Goal: Contribute content: Contribute content

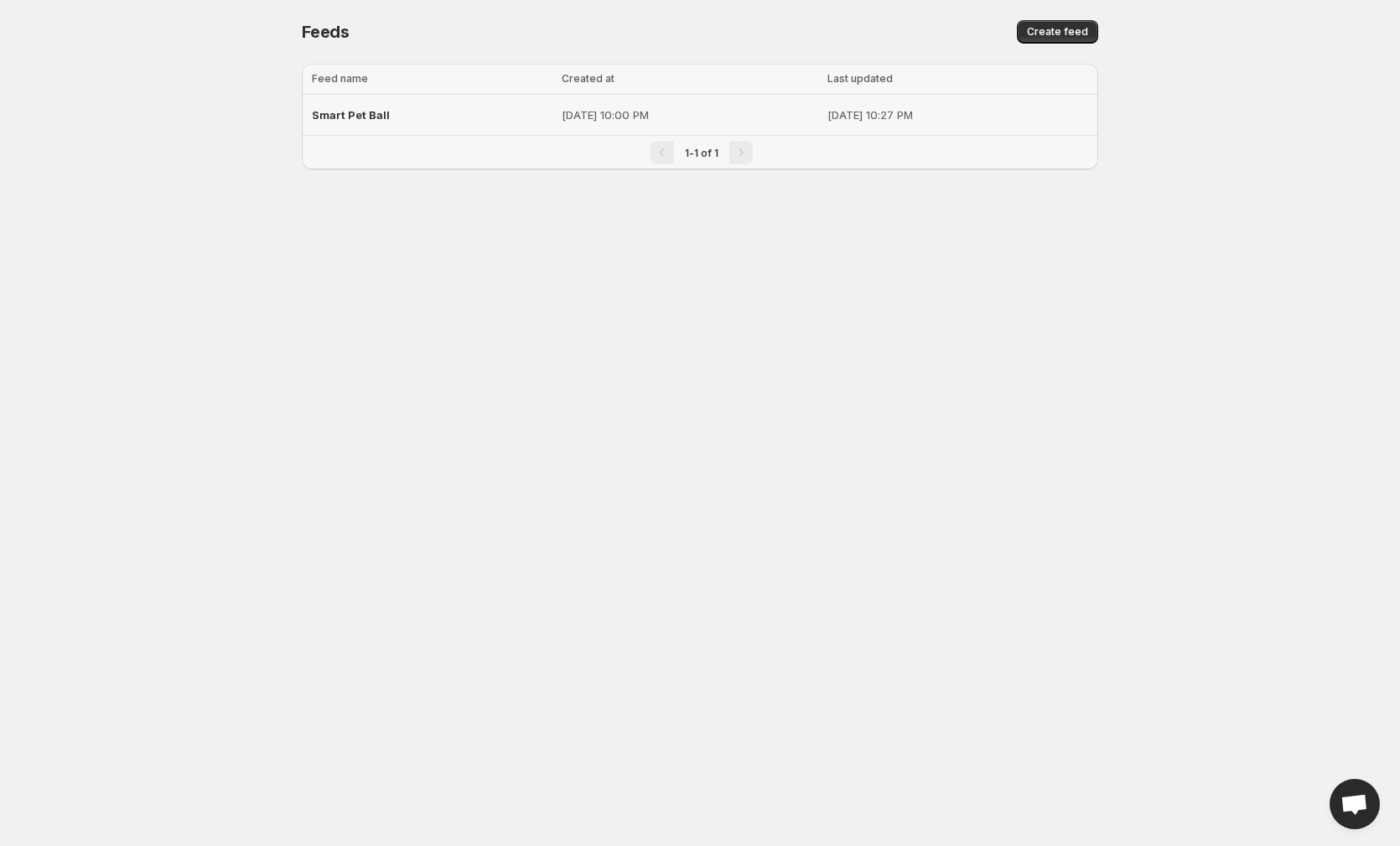
click at [384, 114] on span "Smart Pet Ball" at bounding box center [350, 115] width 78 height 13
click at [427, 110] on div "Smart Pet Ball" at bounding box center [431, 115] width 240 height 30
click at [1060, 26] on span "Create feed" at bounding box center [1057, 32] width 61 height 13
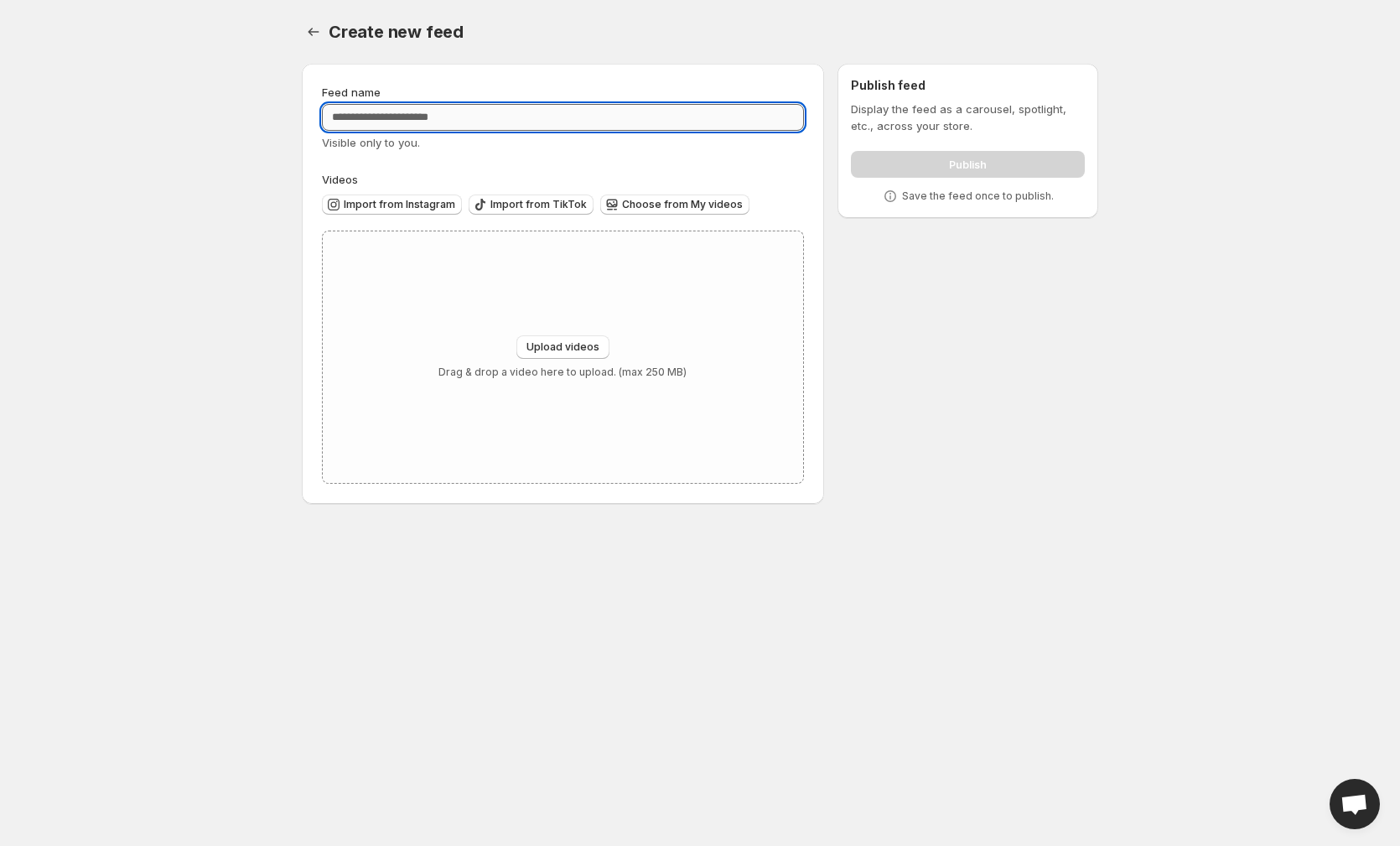
click at [475, 112] on input "Feed name" at bounding box center [563, 117] width 482 height 26
click at [469, 108] on input "Feed name" at bounding box center [563, 117] width 482 height 26
paste input "**********"
type input "**********"
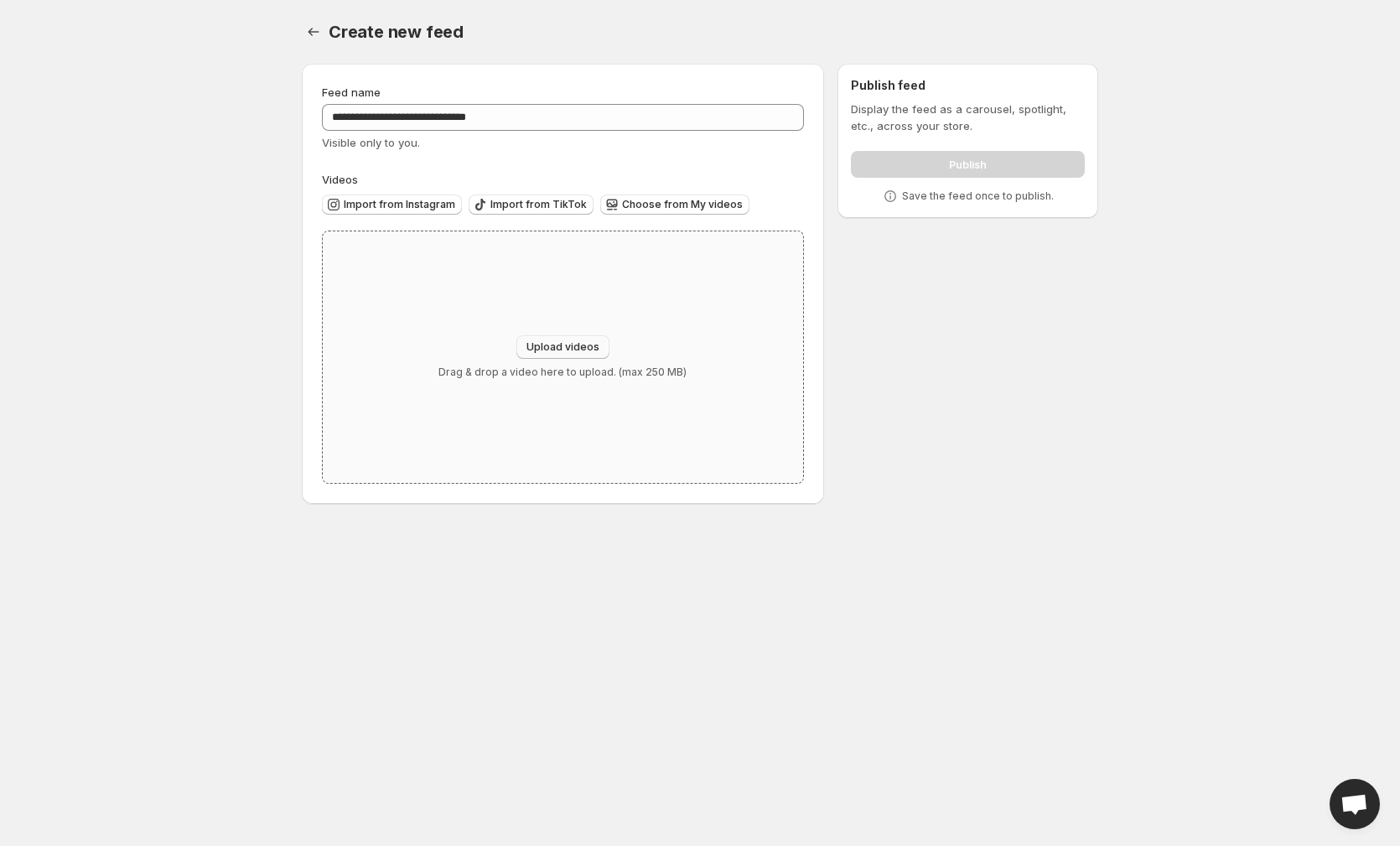
click at [569, 342] on span "Upload videos" at bounding box center [562, 347] width 72 height 13
type input "**********"
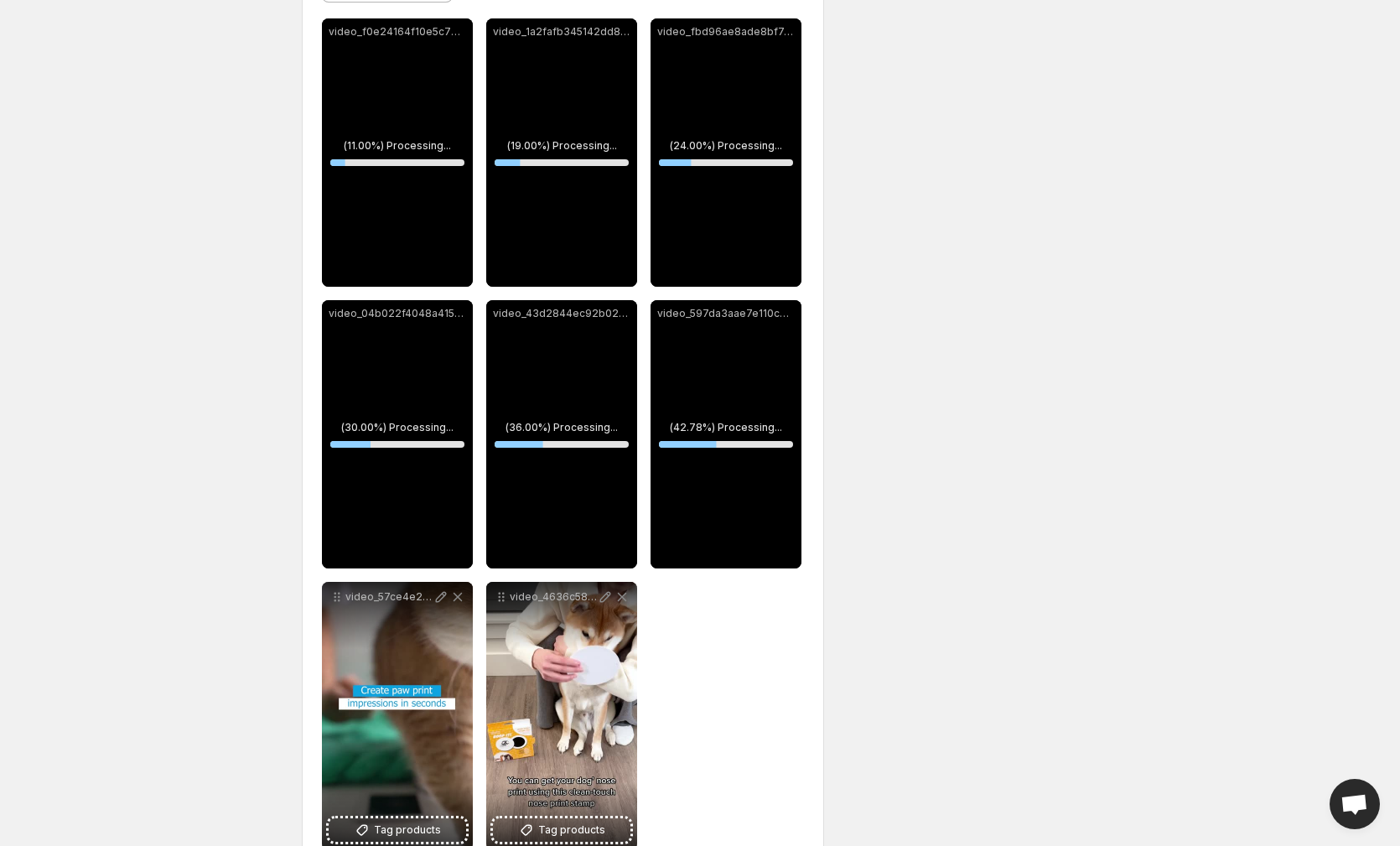
scroll to position [286, 0]
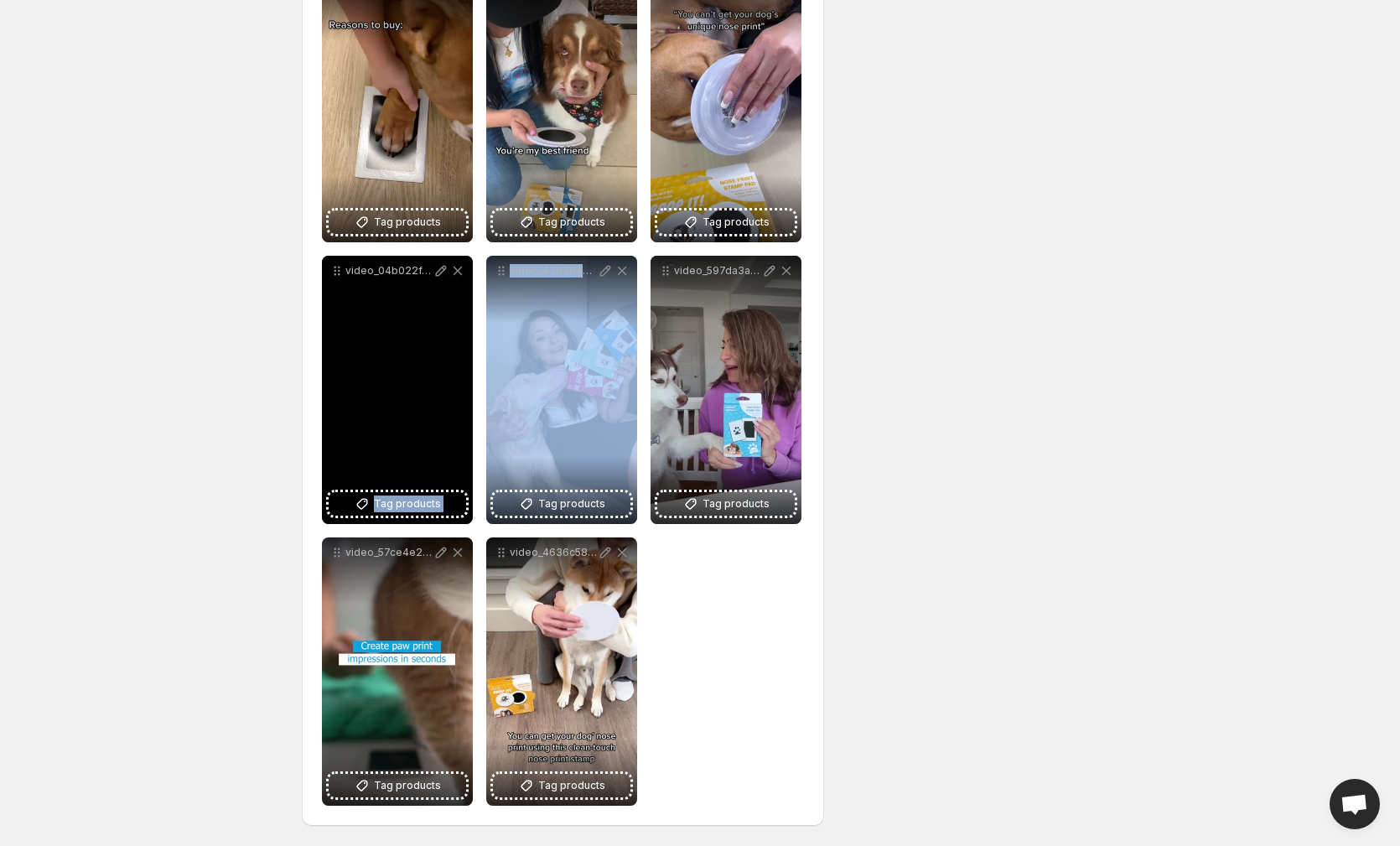
drag, startPoint x: 584, startPoint y: 394, endPoint x: 397, endPoint y: 379, distance: 187.6
click at [395, 379] on div "**********" at bounding box center [563, 389] width 482 height 831
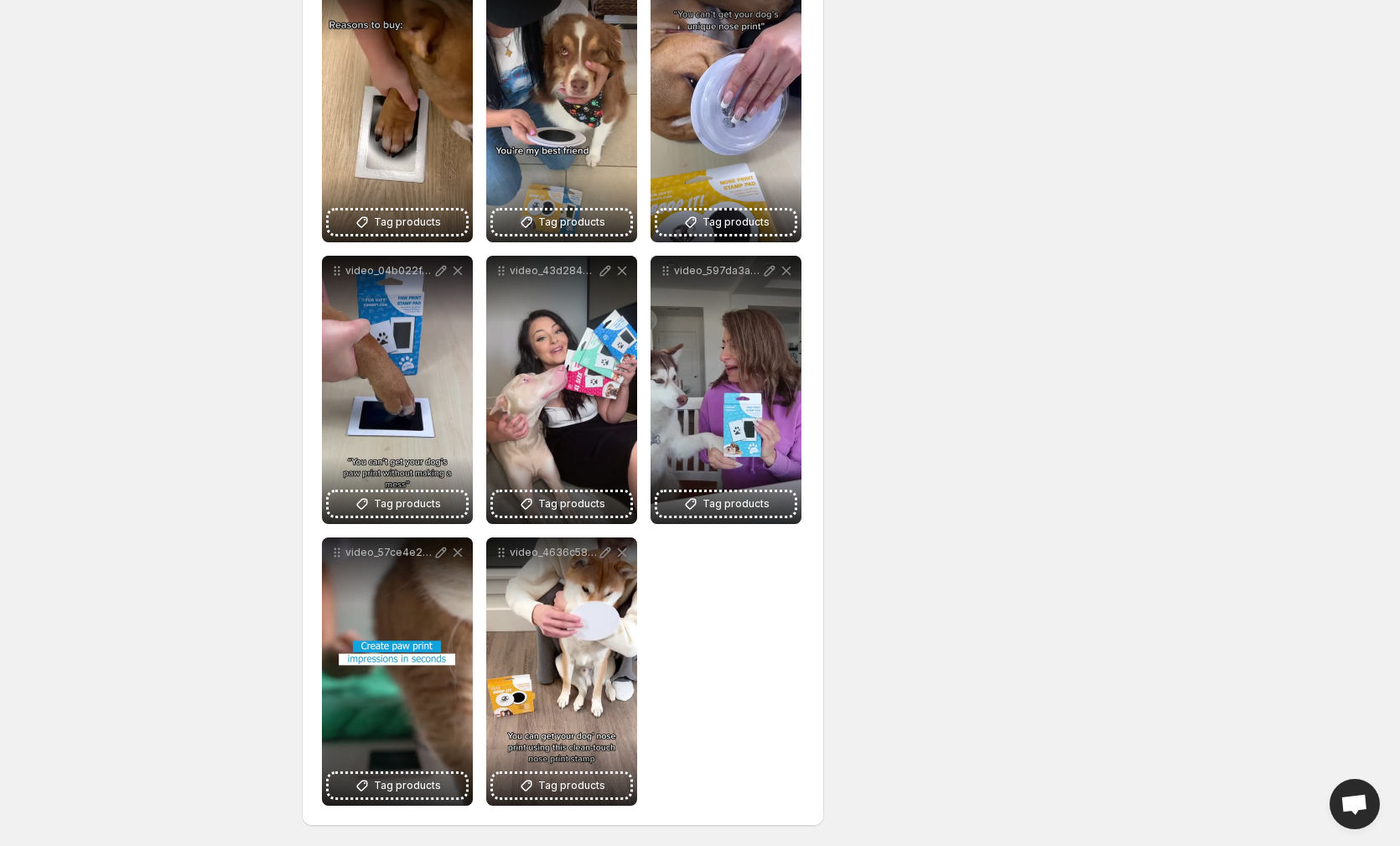
click at [712, 647] on div "**********" at bounding box center [563, 389] width 482 height 831
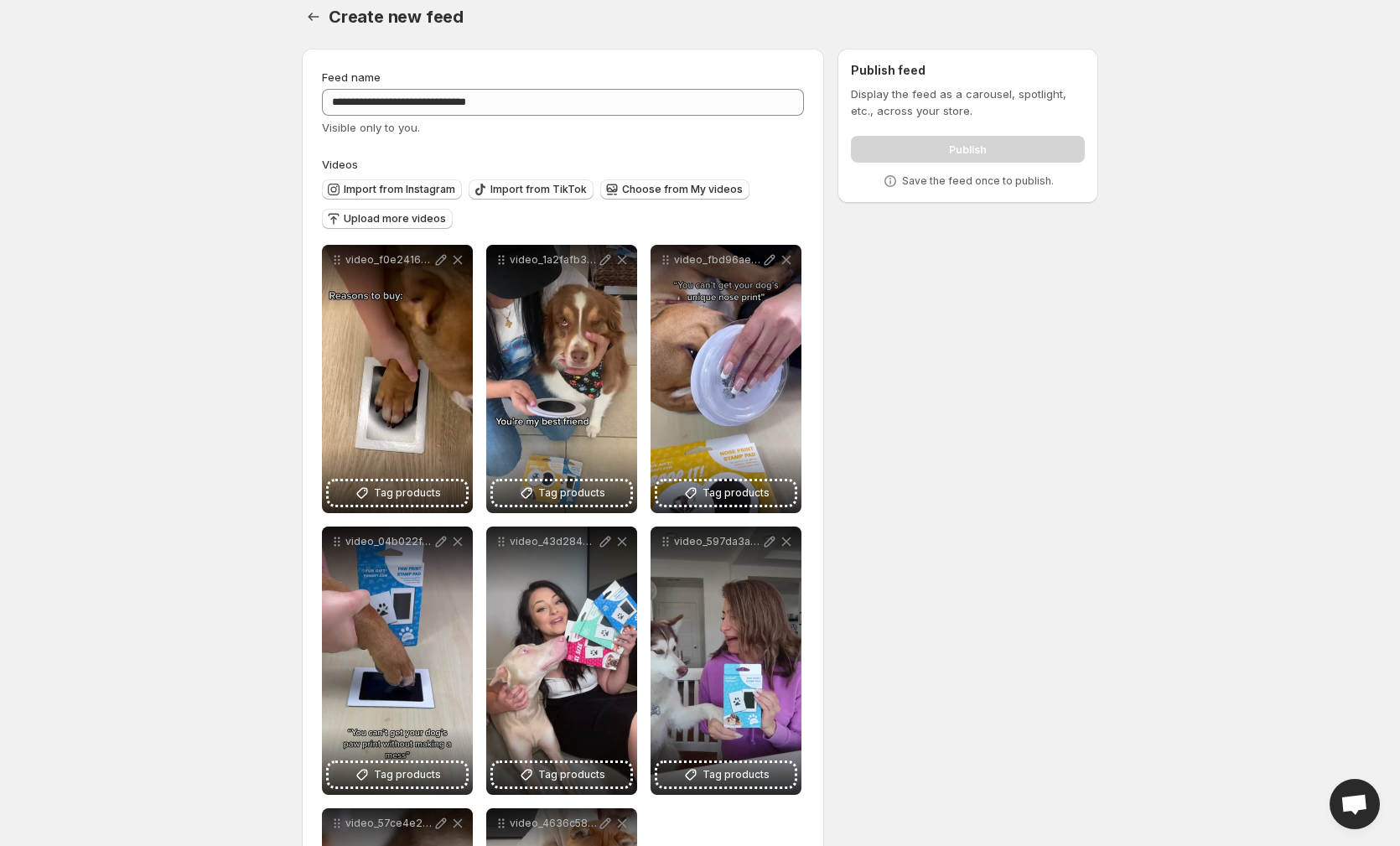
scroll to position [0, 0]
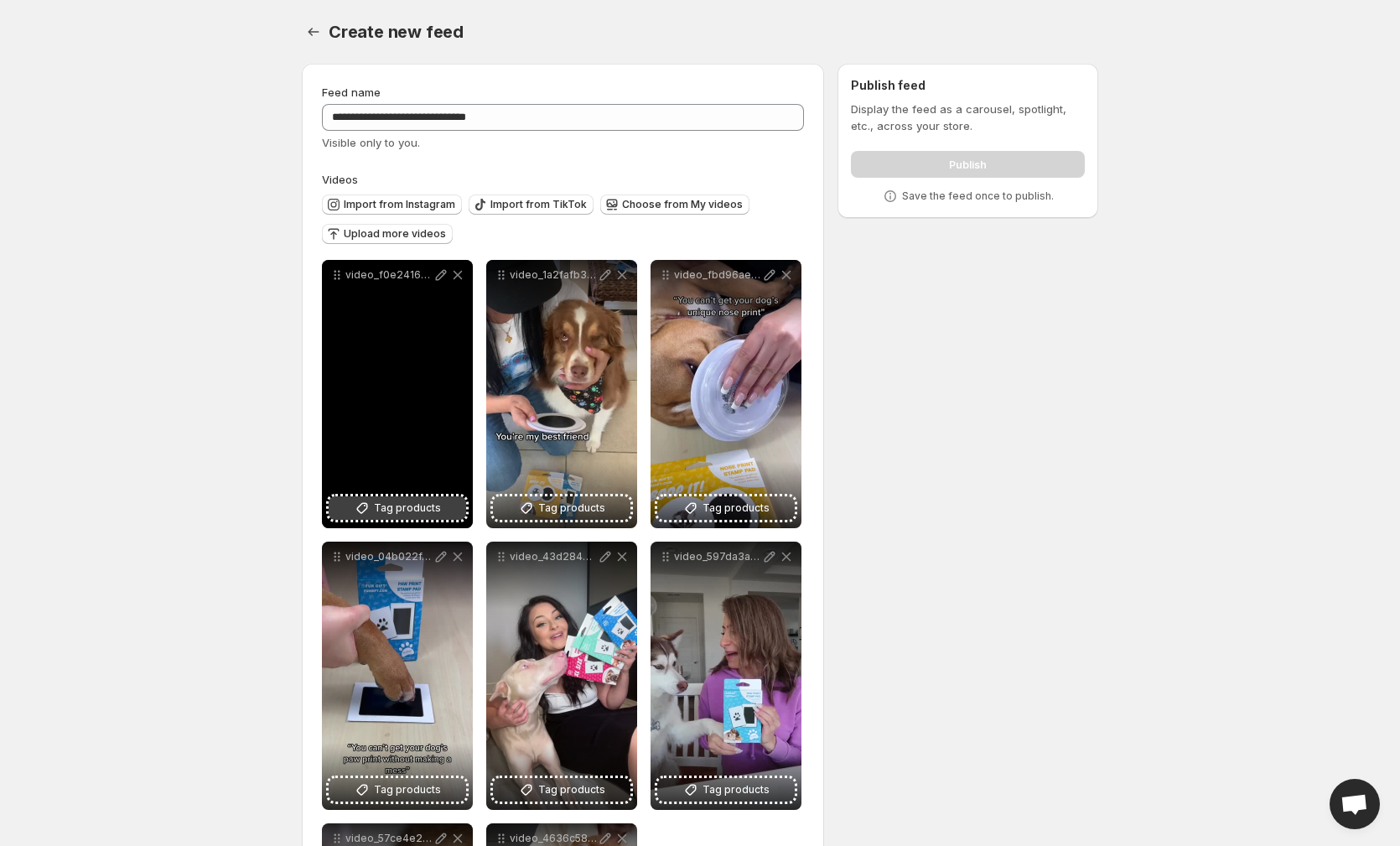
click at [411, 510] on span "Tag products" at bounding box center [407, 508] width 67 height 17
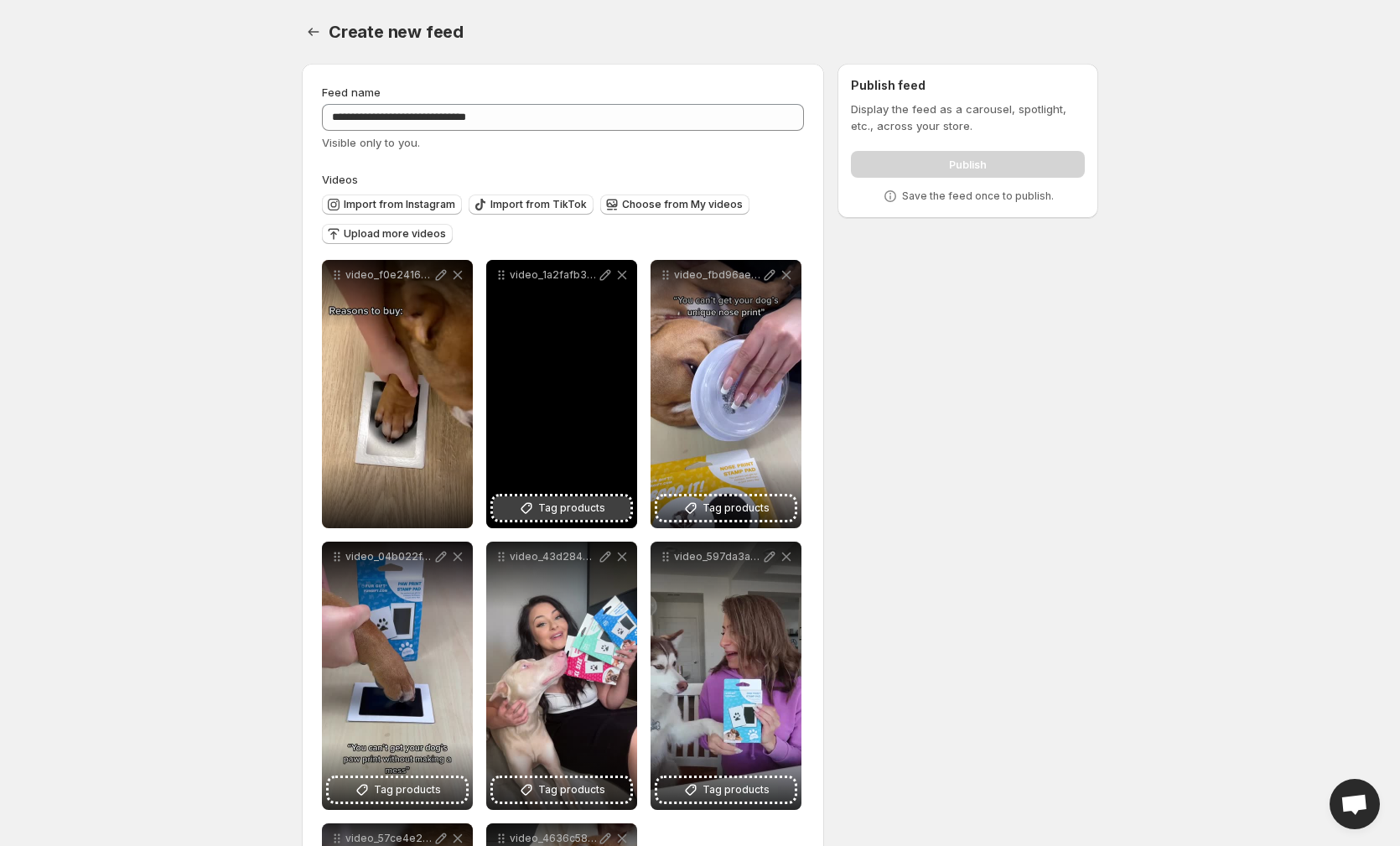
click at [559, 506] on span "Tag products" at bounding box center [571, 508] width 67 height 17
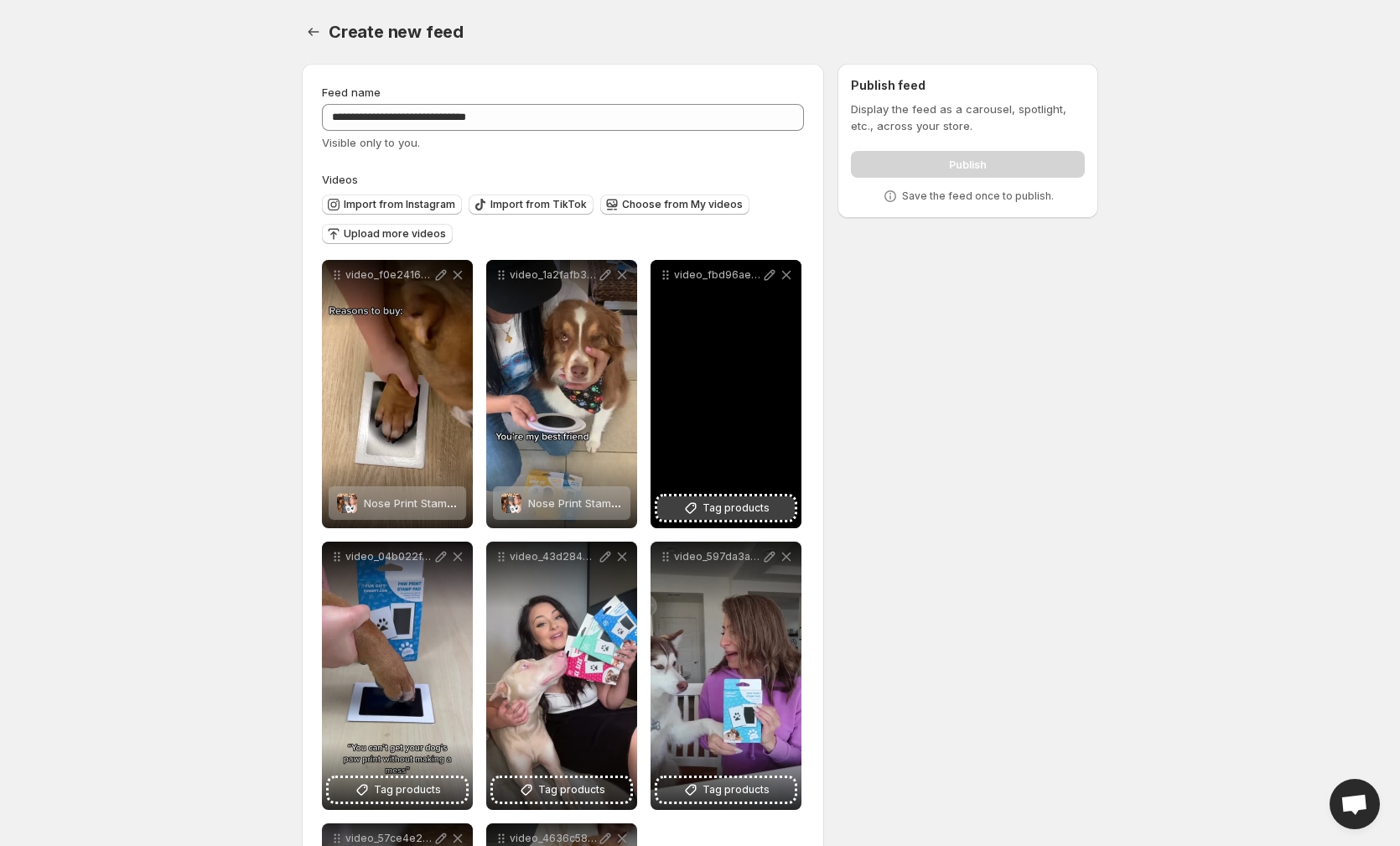
click at [728, 514] on span "Tag products" at bounding box center [735, 508] width 67 height 17
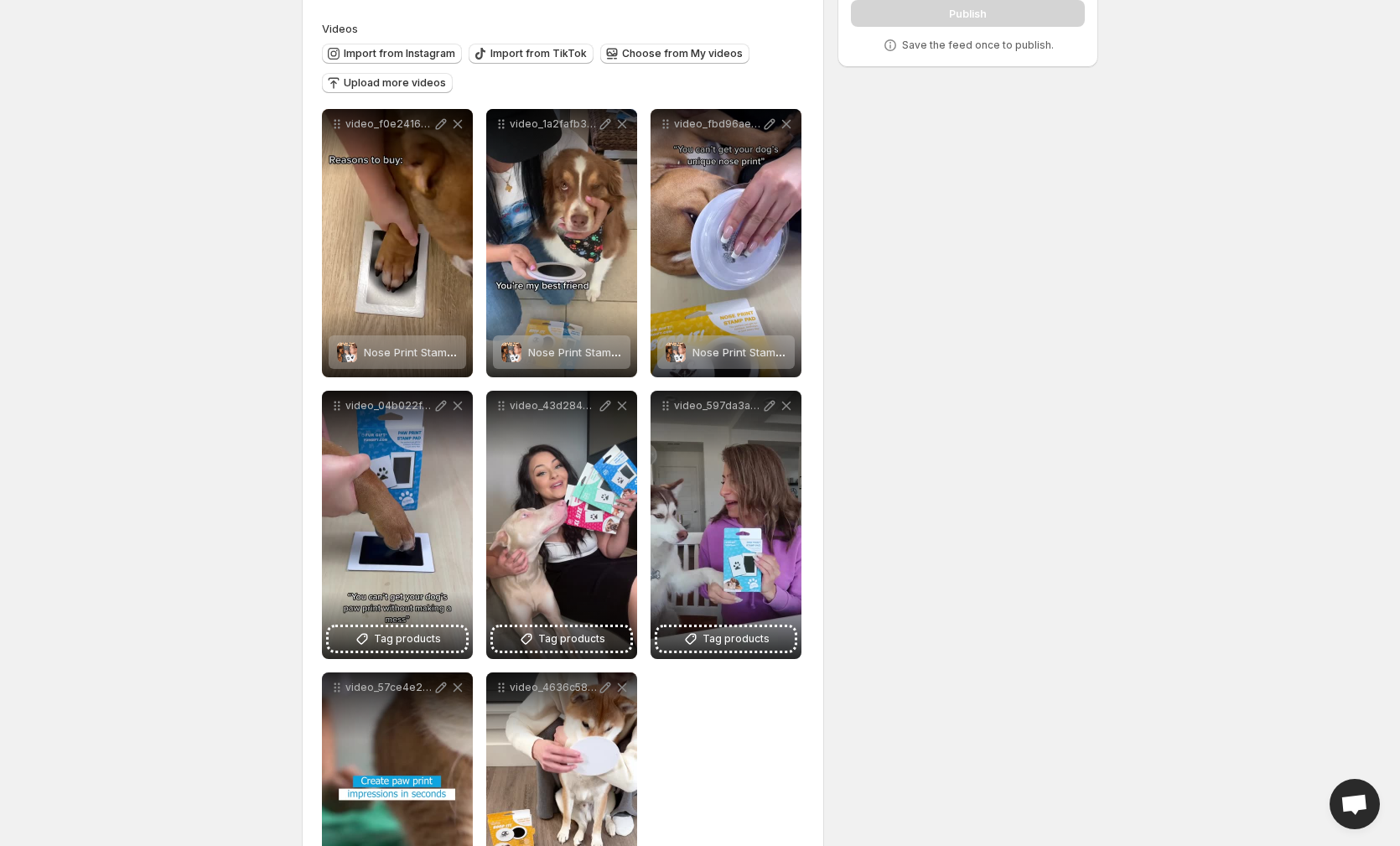
scroll to position [152, 0]
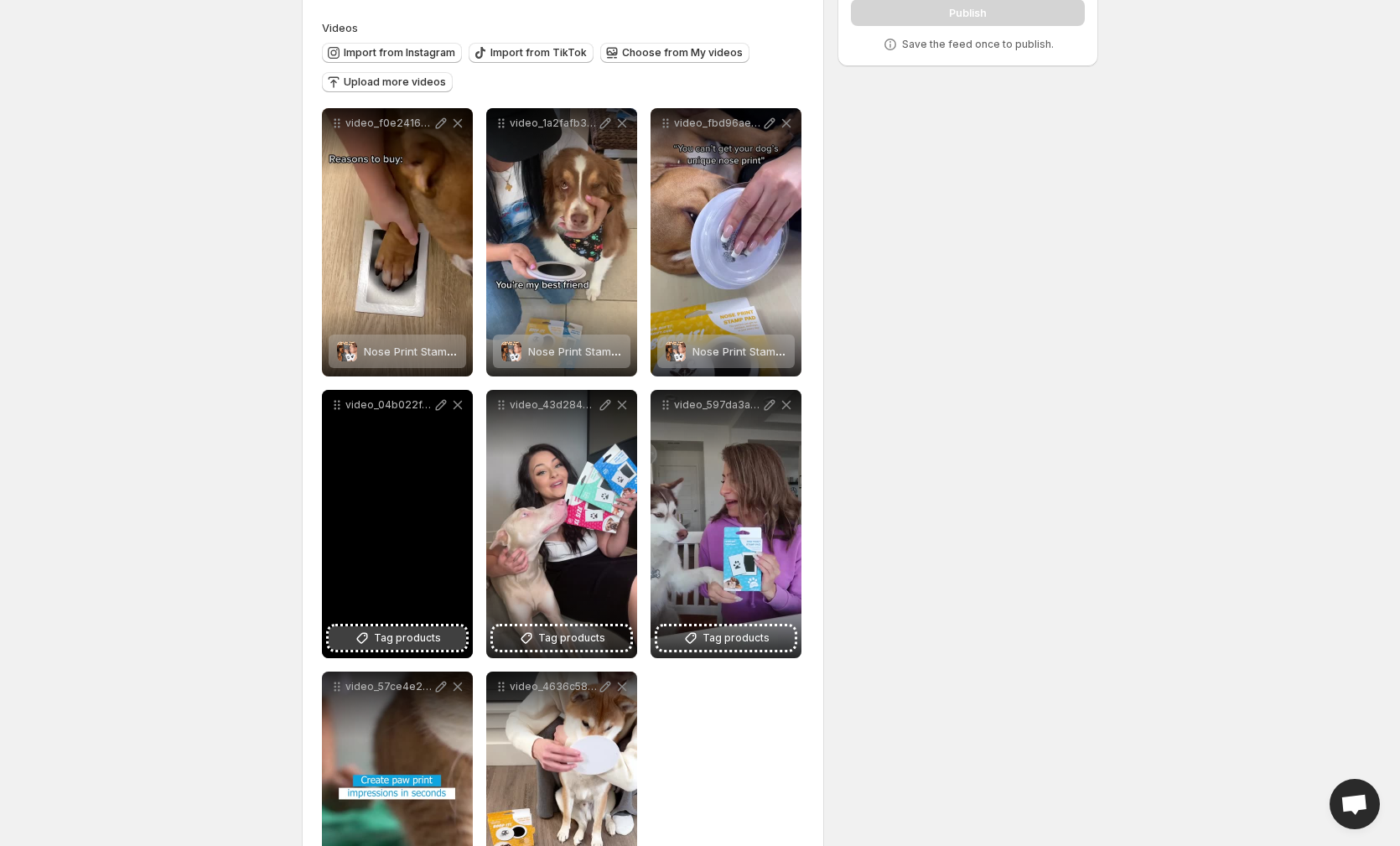
click at [400, 633] on span "Tag products" at bounding box center [407, 638] width 67 height 17
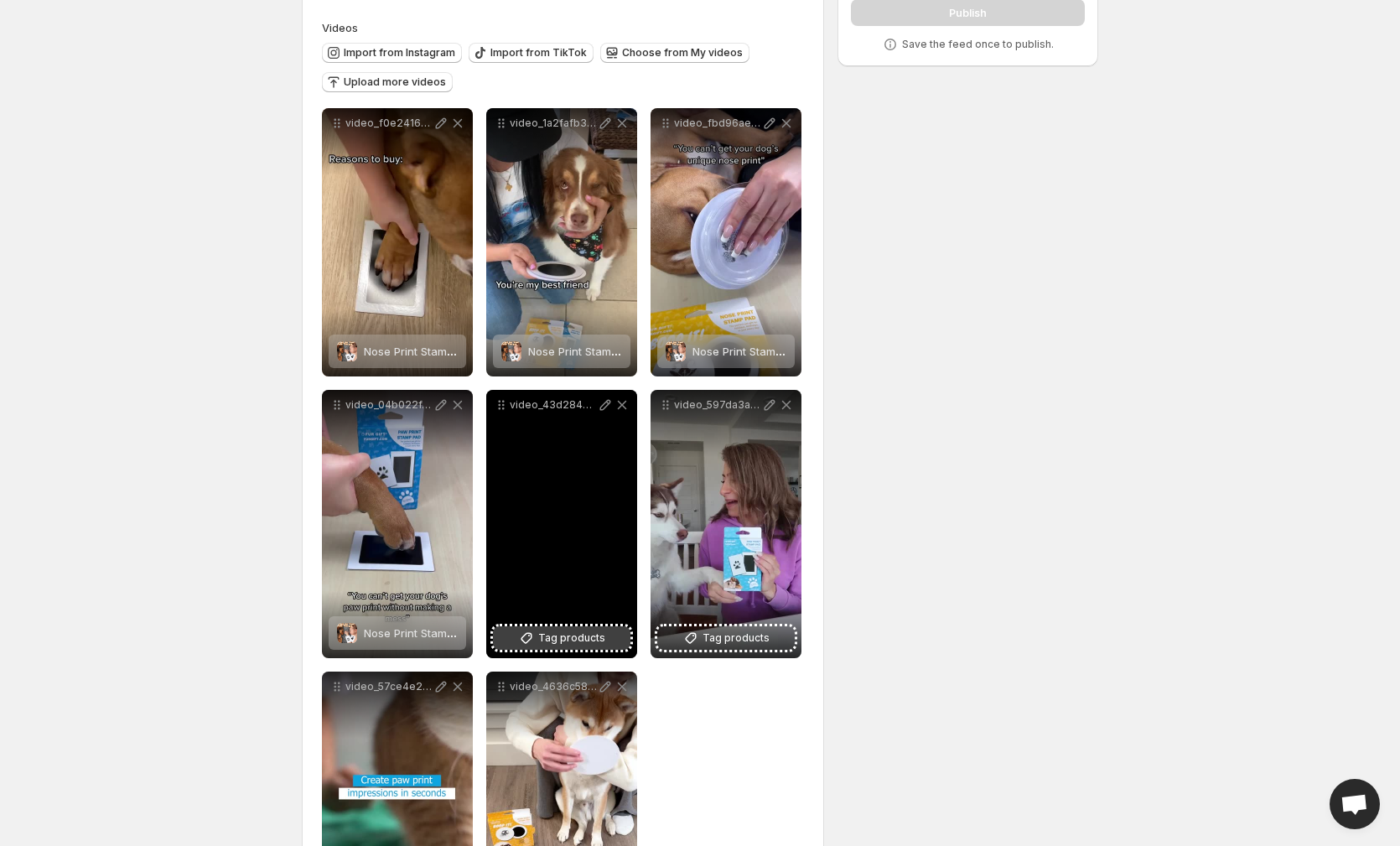
click at [544, 633] on span "Tag products" at bounding box center [571, 638] width 67 height 17
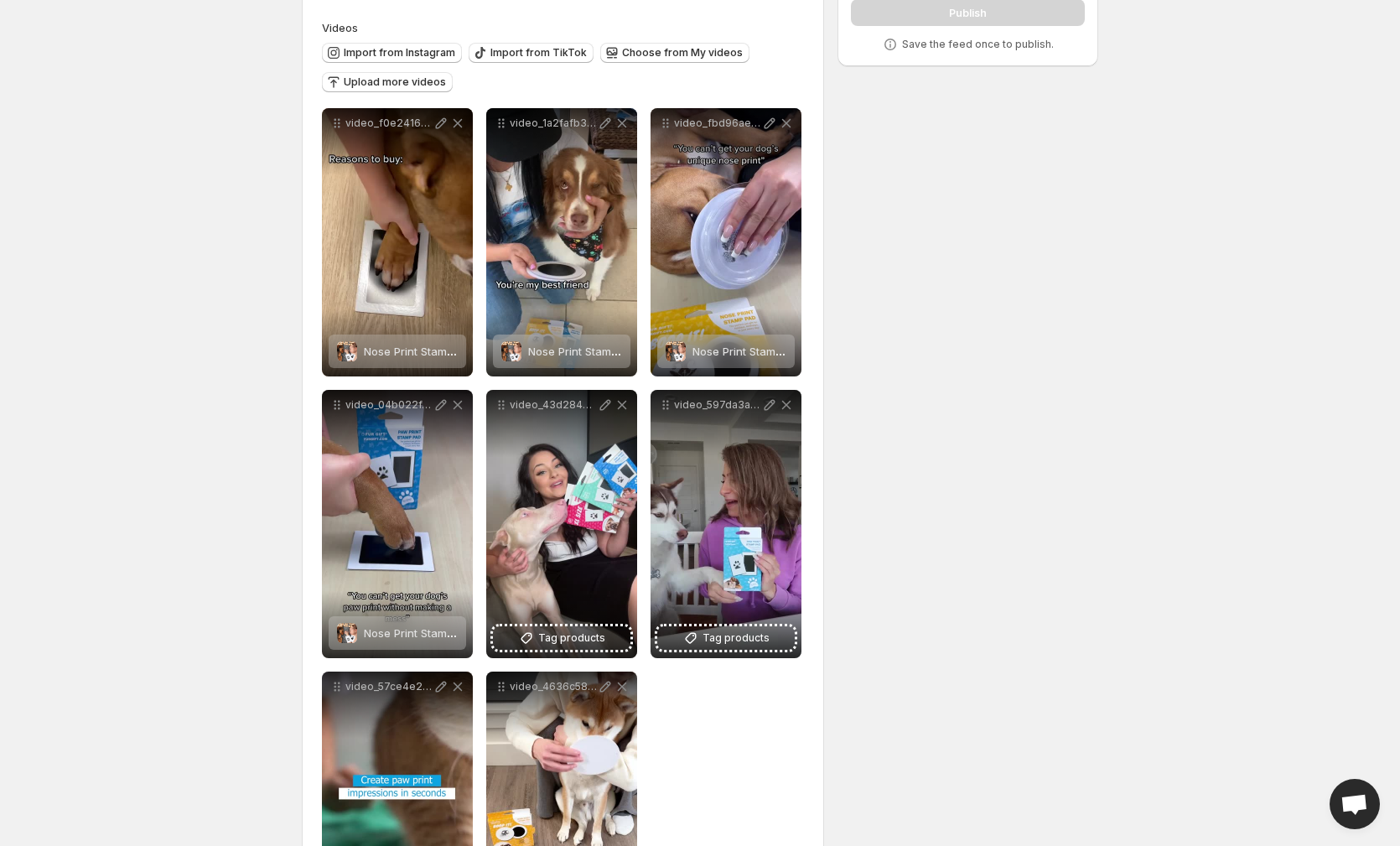
scroll to position [151, 0]
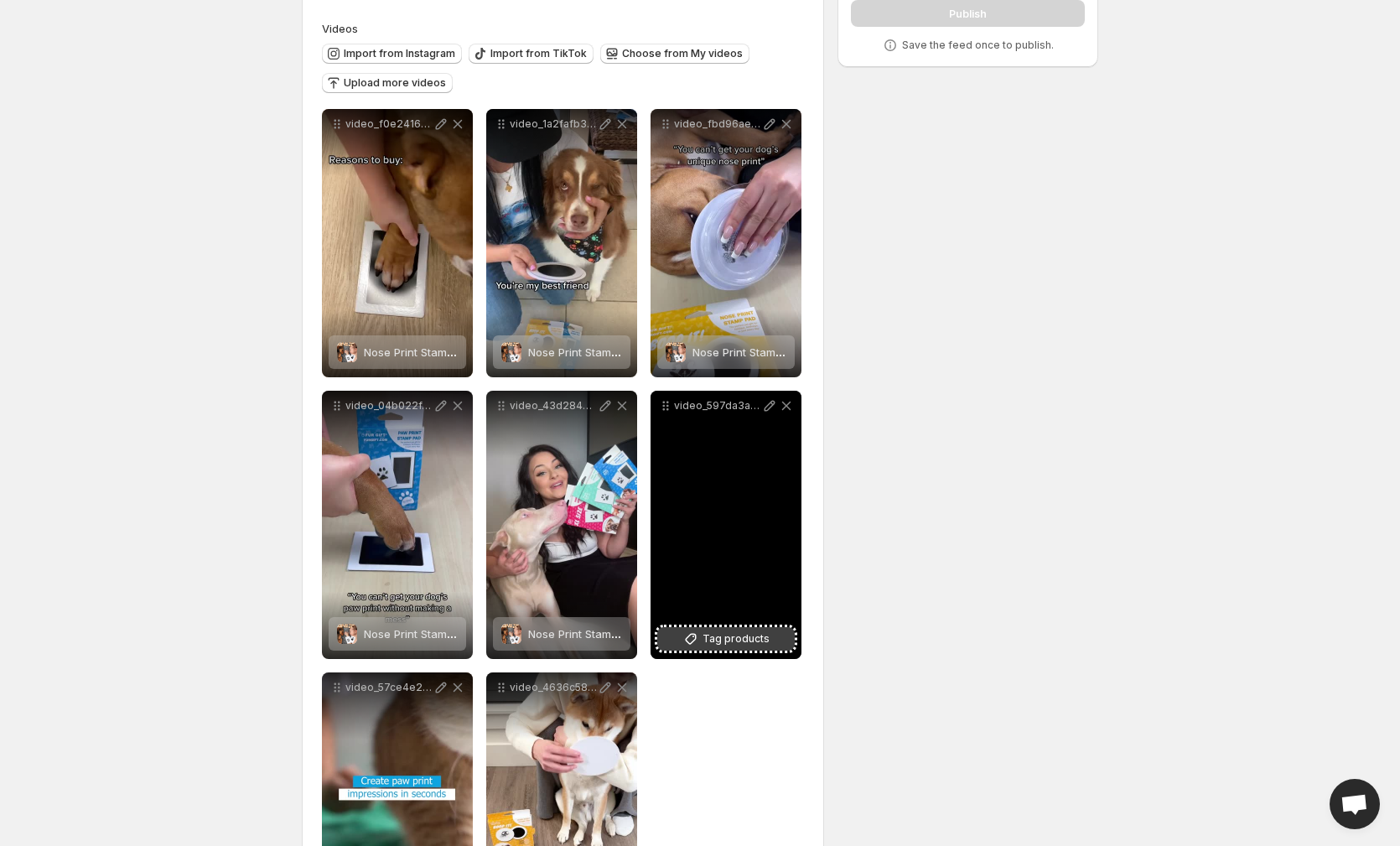
click at [725, 636] on span "Tag products" at bounding box center [735, 639] width 67 height 17
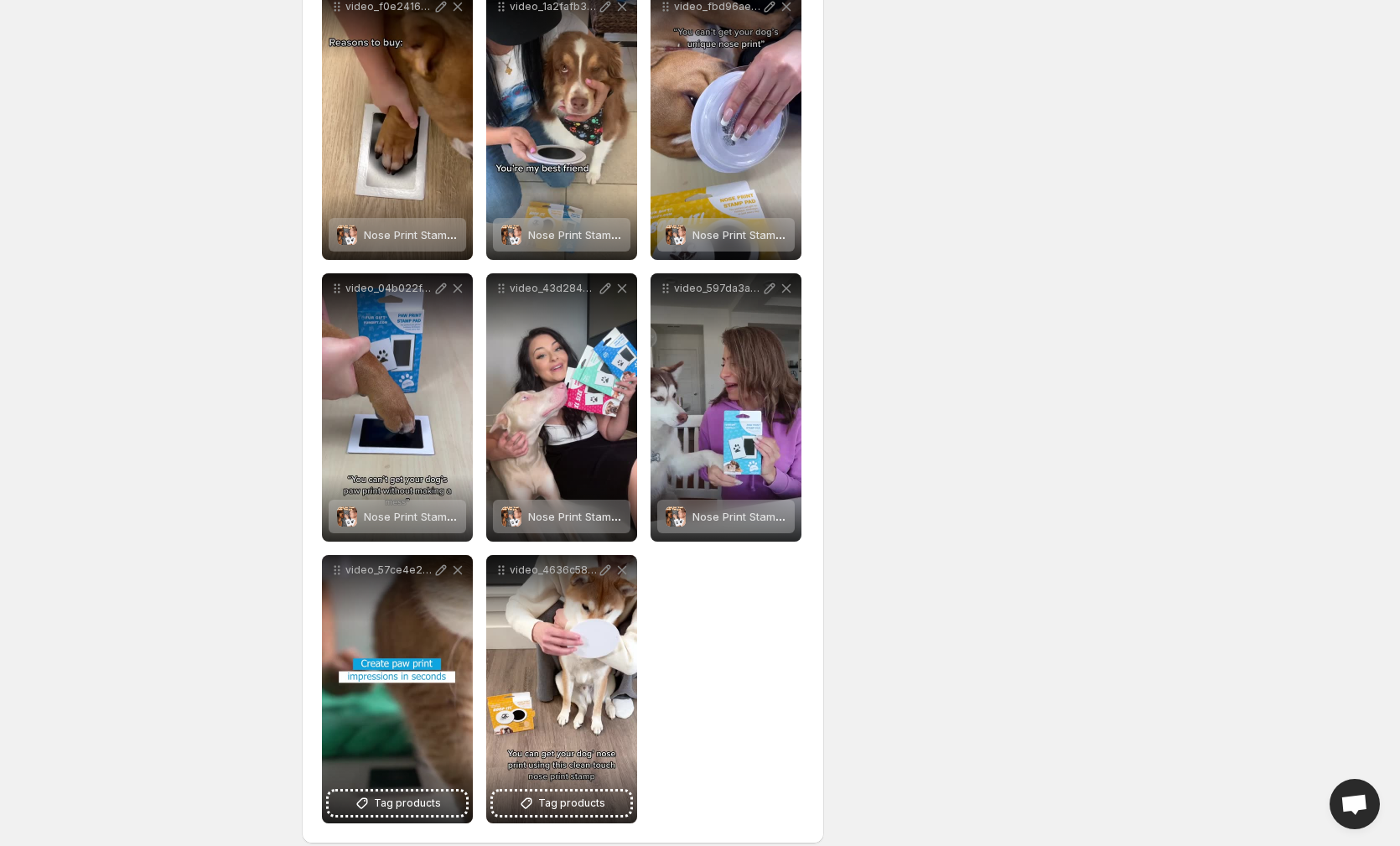
scroll to position [286, 0]
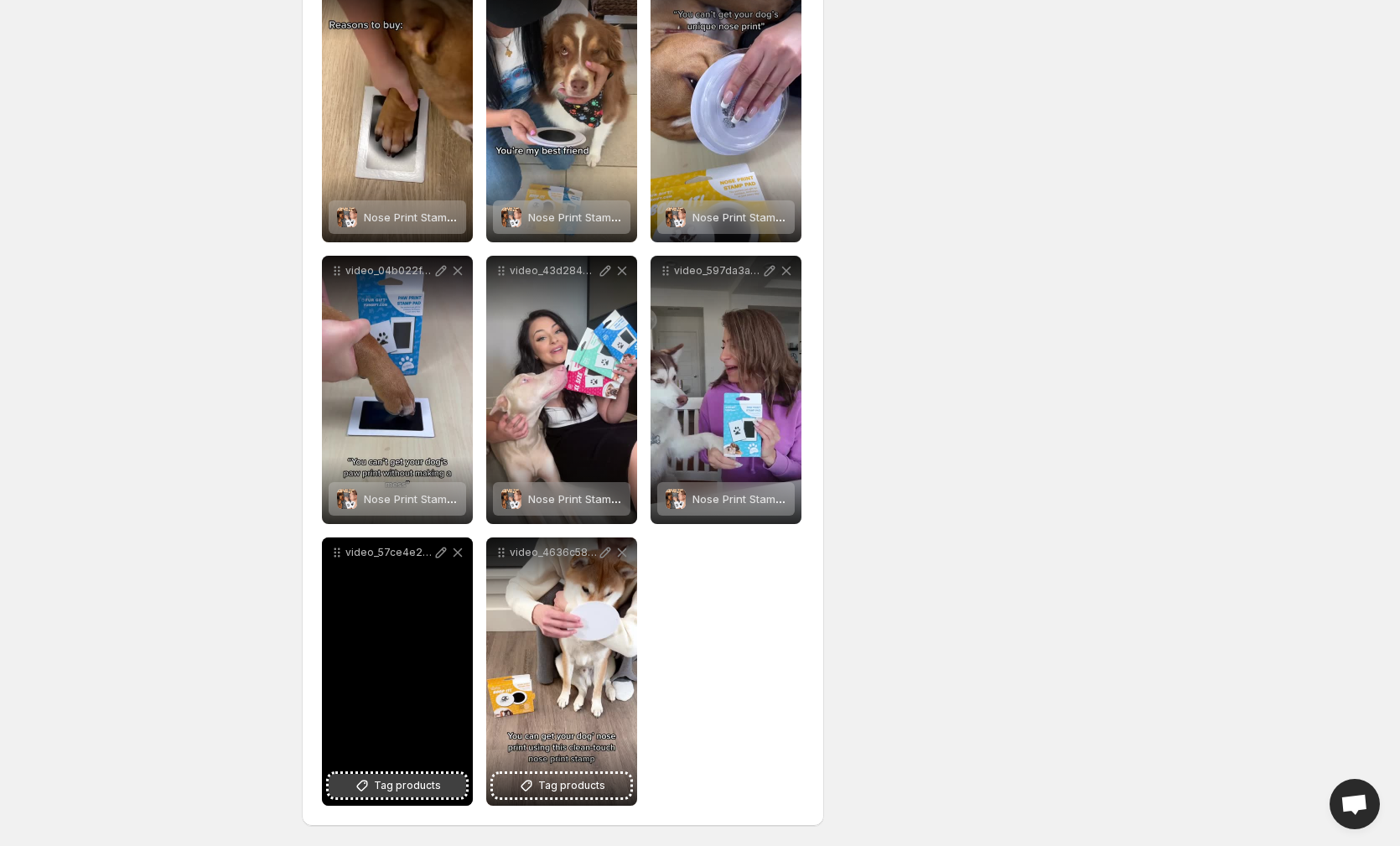
click at [383, 786] on span "Tag products" at bounding box center [407, 786] width 67 height 17
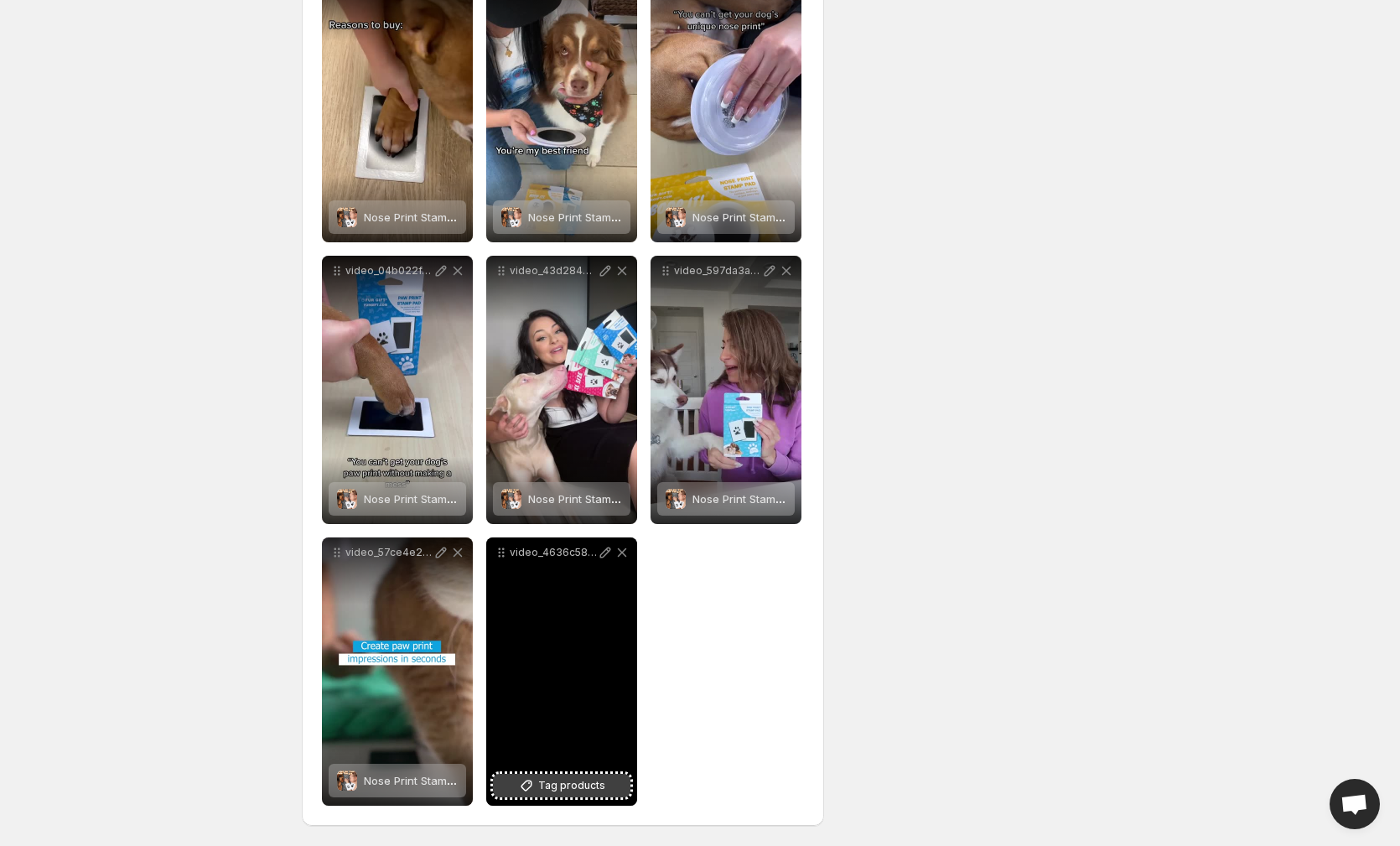
click at [551, 790] on span "Tag products" at bounding box center [571, 786] width 67 height 17
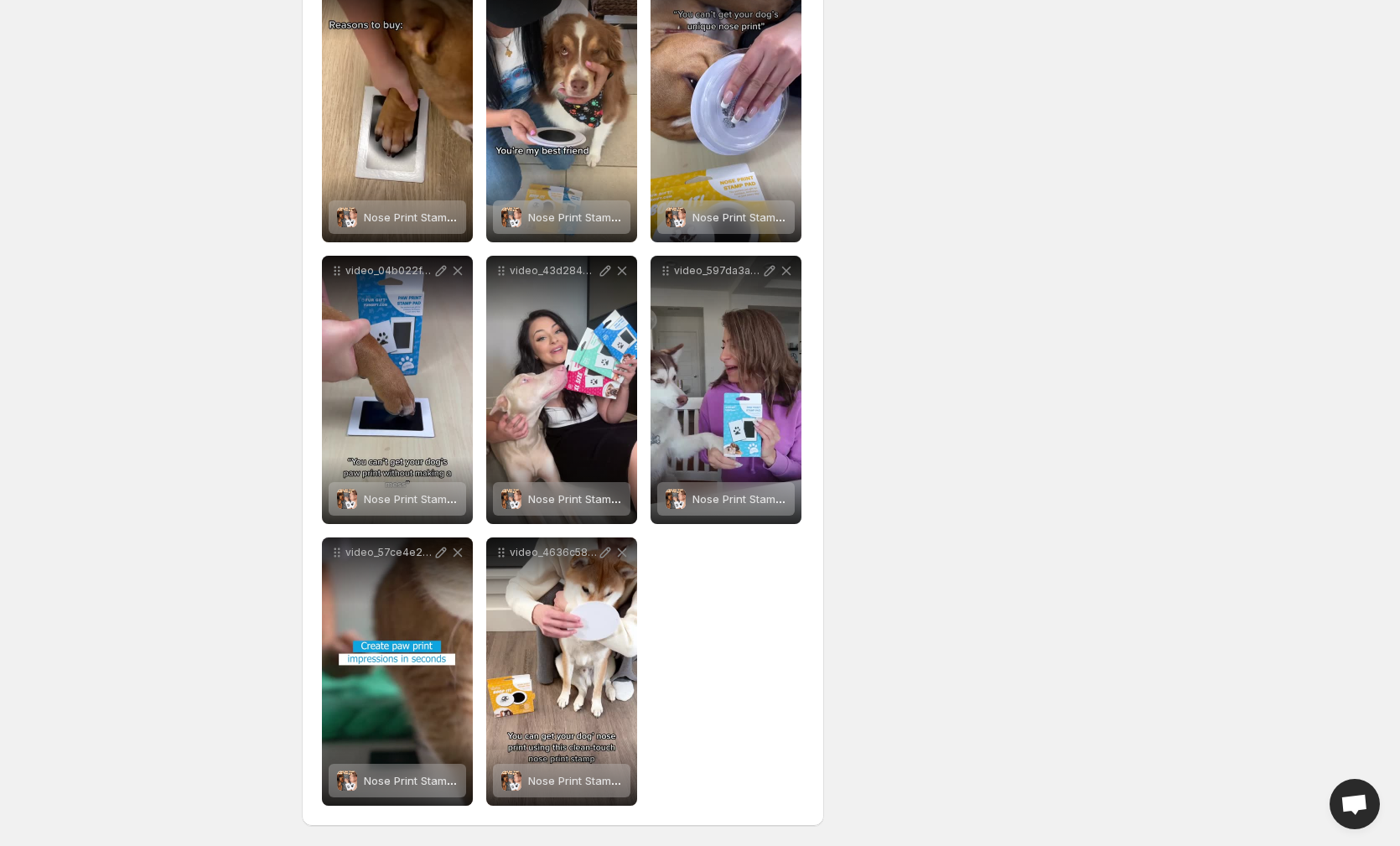
scroll to position [0, 0]
